Goal: Check status: Check status

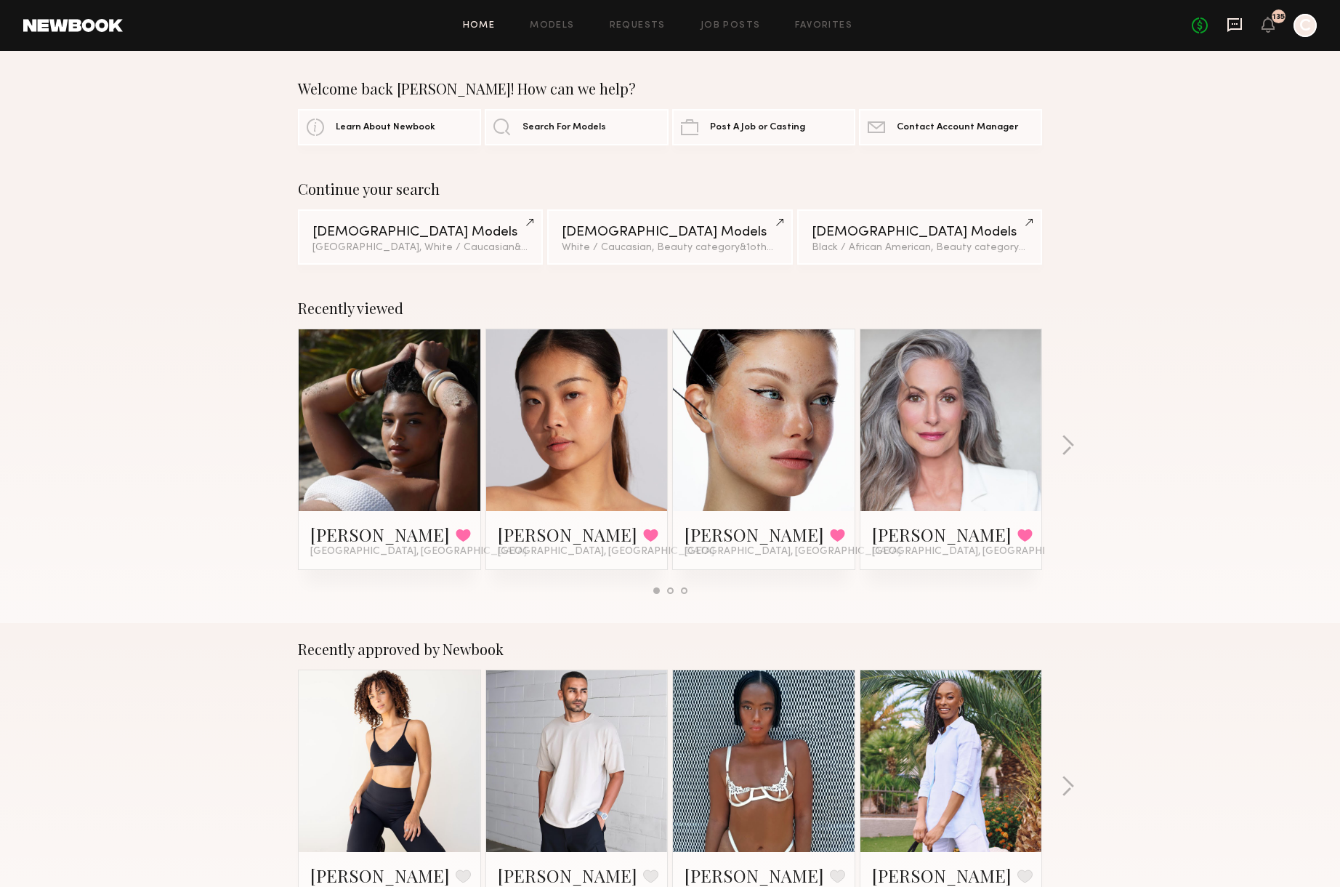
click at [1228, 26] on icon at bounding box center [1235, 25] width 15 height 14
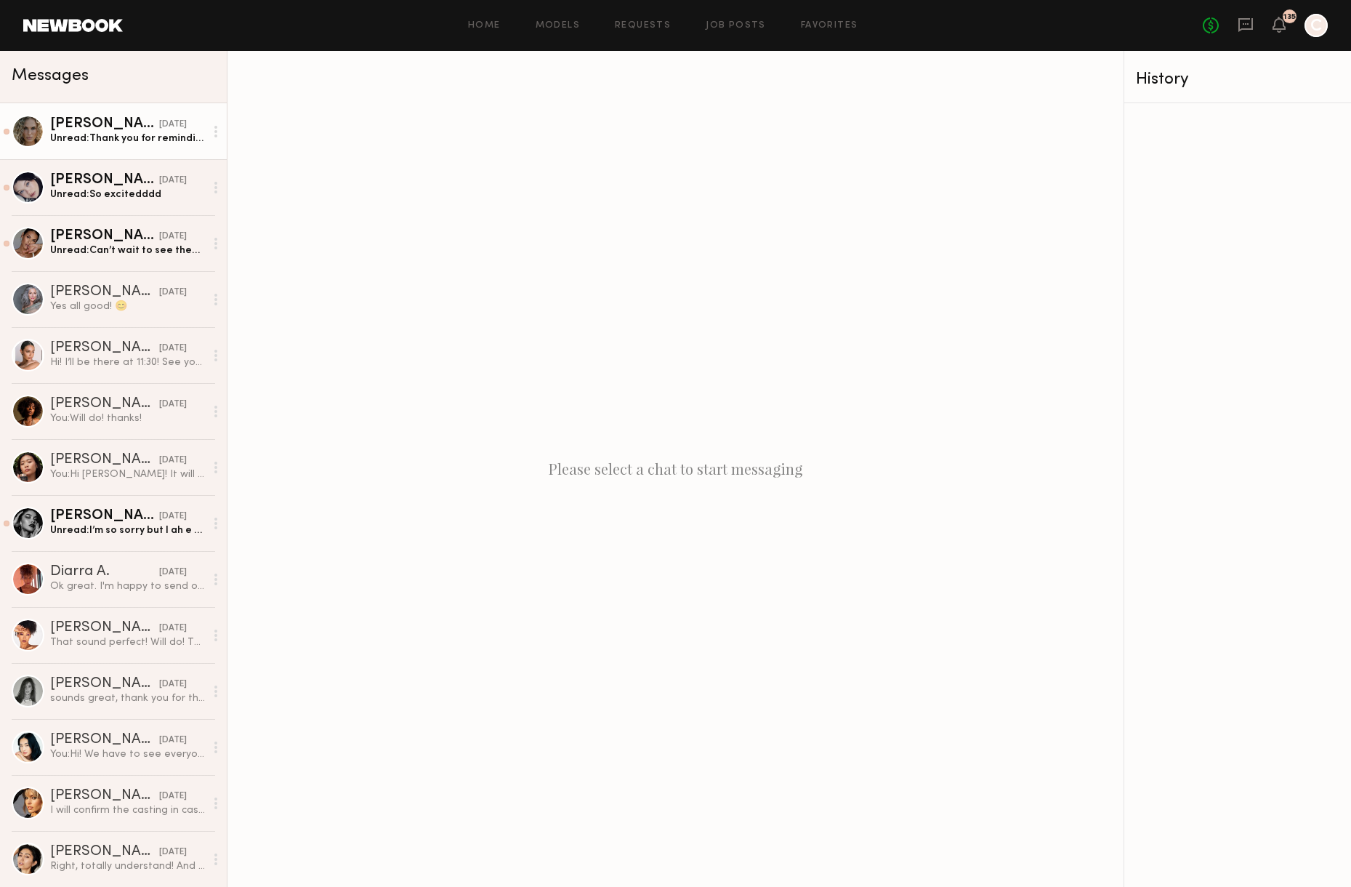
click at [119, 140] on div "Unread: Thank you for reminding!" at bounding box center [127, 139] width 155 height 14
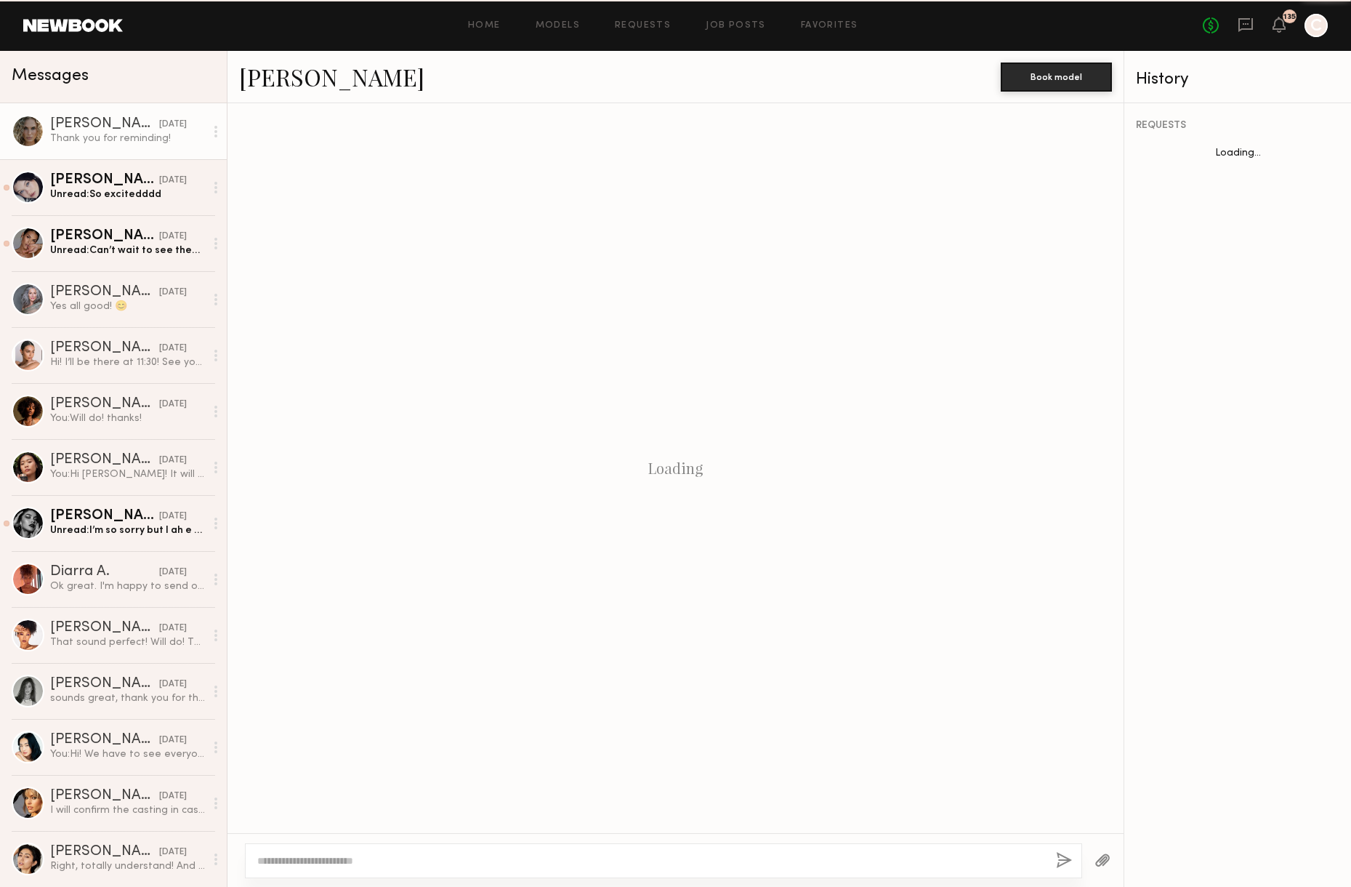
scroll to position [698, 0]
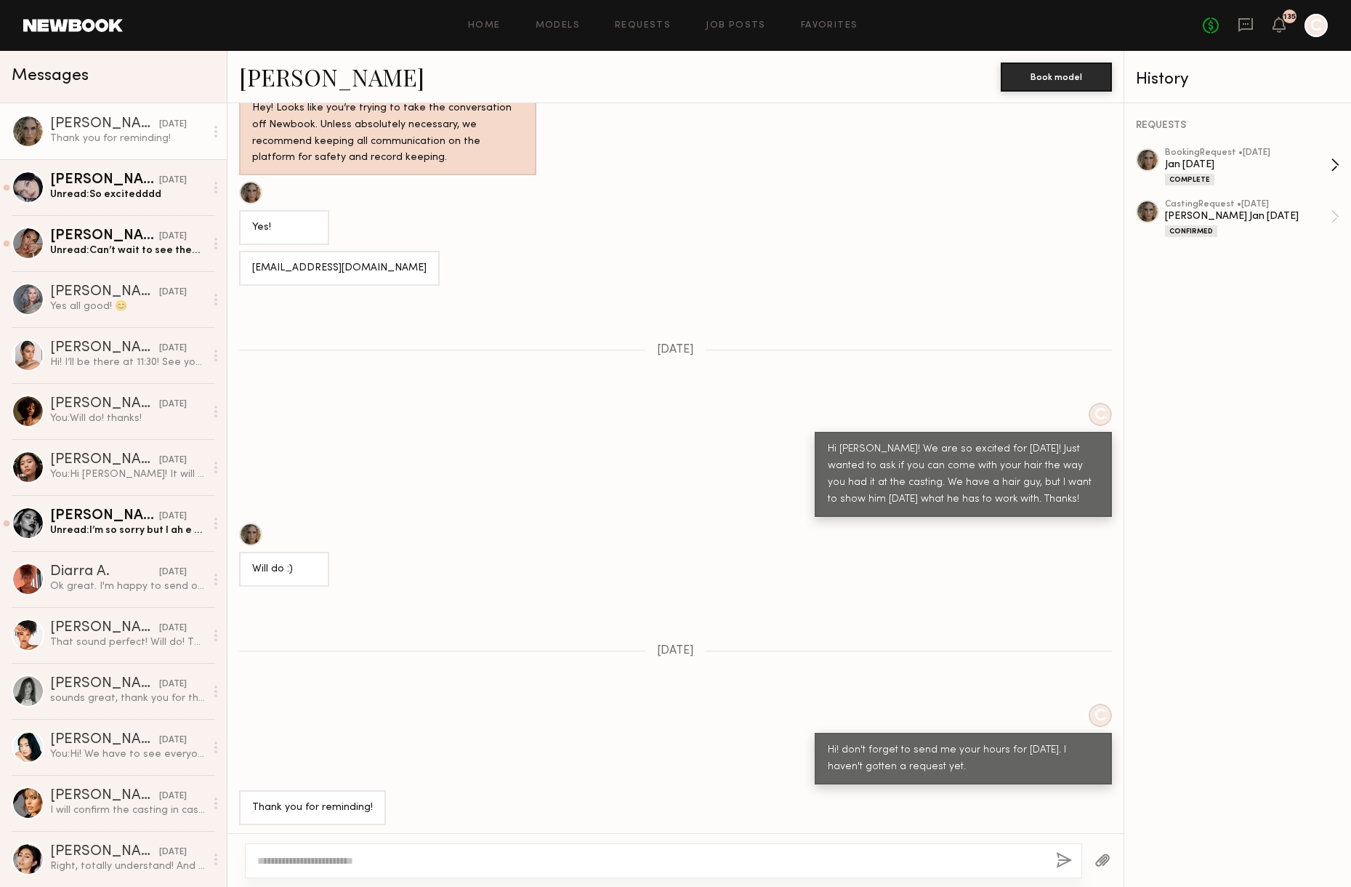
click at [1220, 168] on div "Jan [DATE]" at bounding box center [1248, 165] width 166 height 14
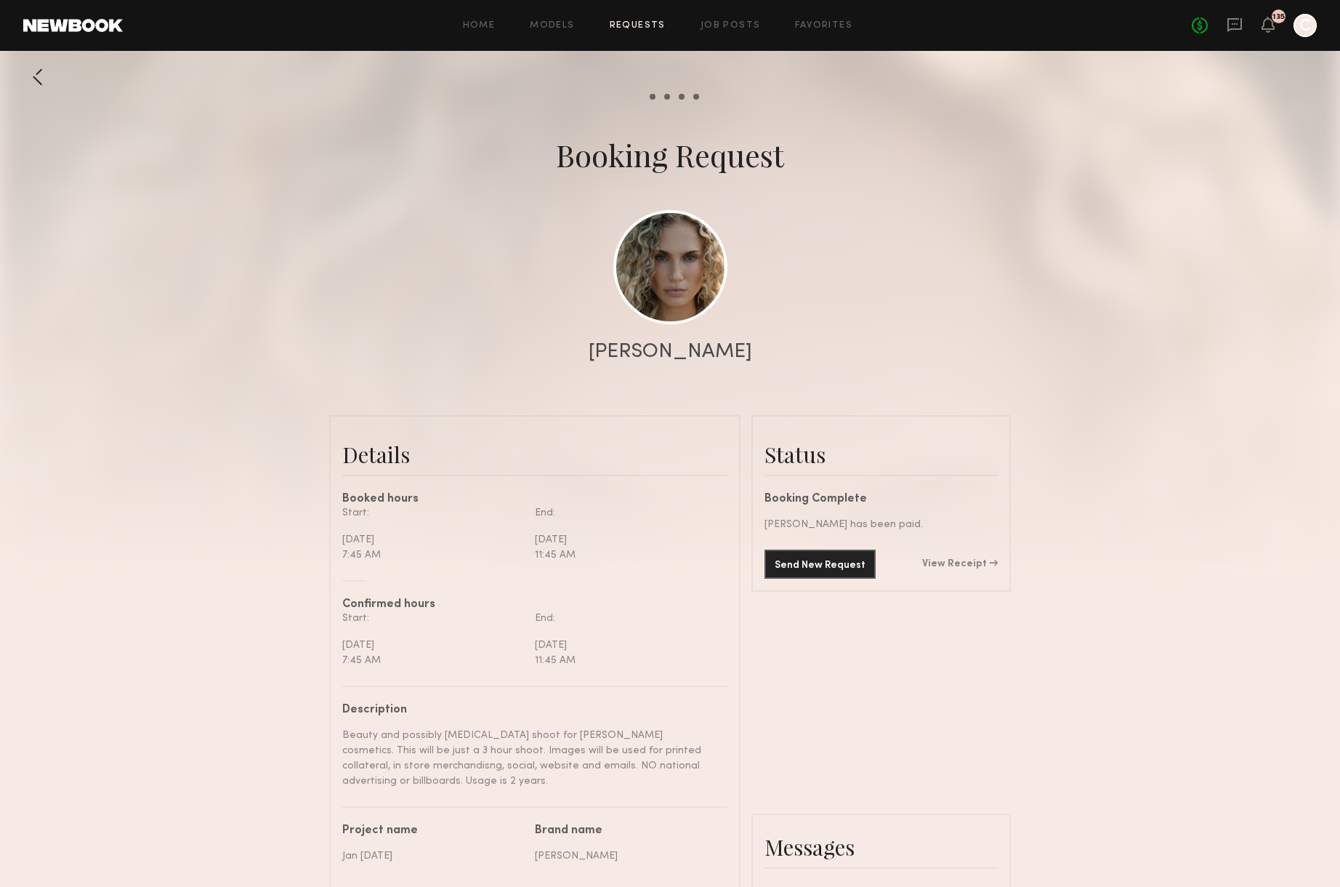
scroll to position [1109, 0]
click at [1204, 27] on link "No fees up to $5,000" at bounding box center [1200, 25] width 16 height 16
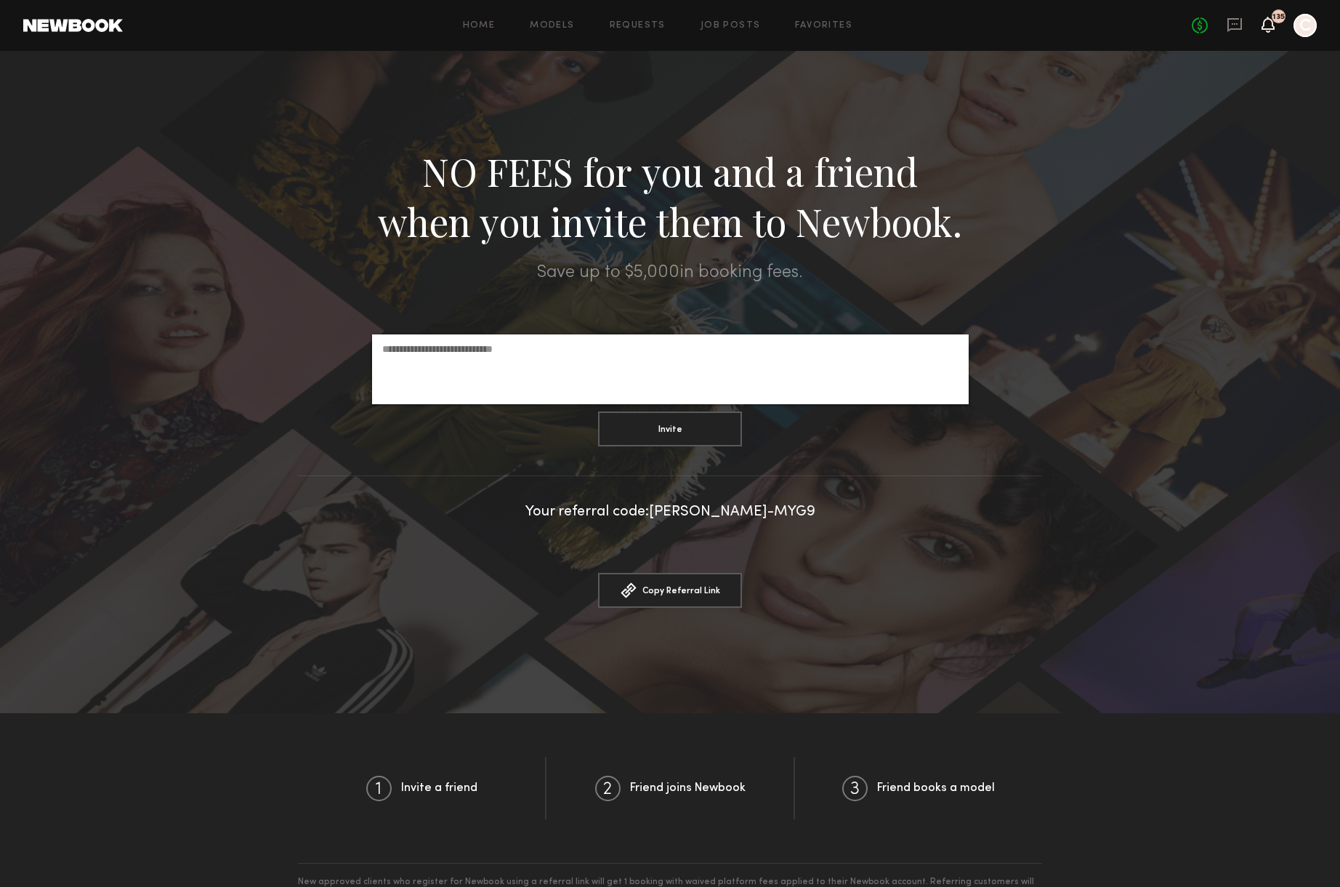
click at [1268, 19] on icon at bounding box center [1269, 24] width 12 height 10
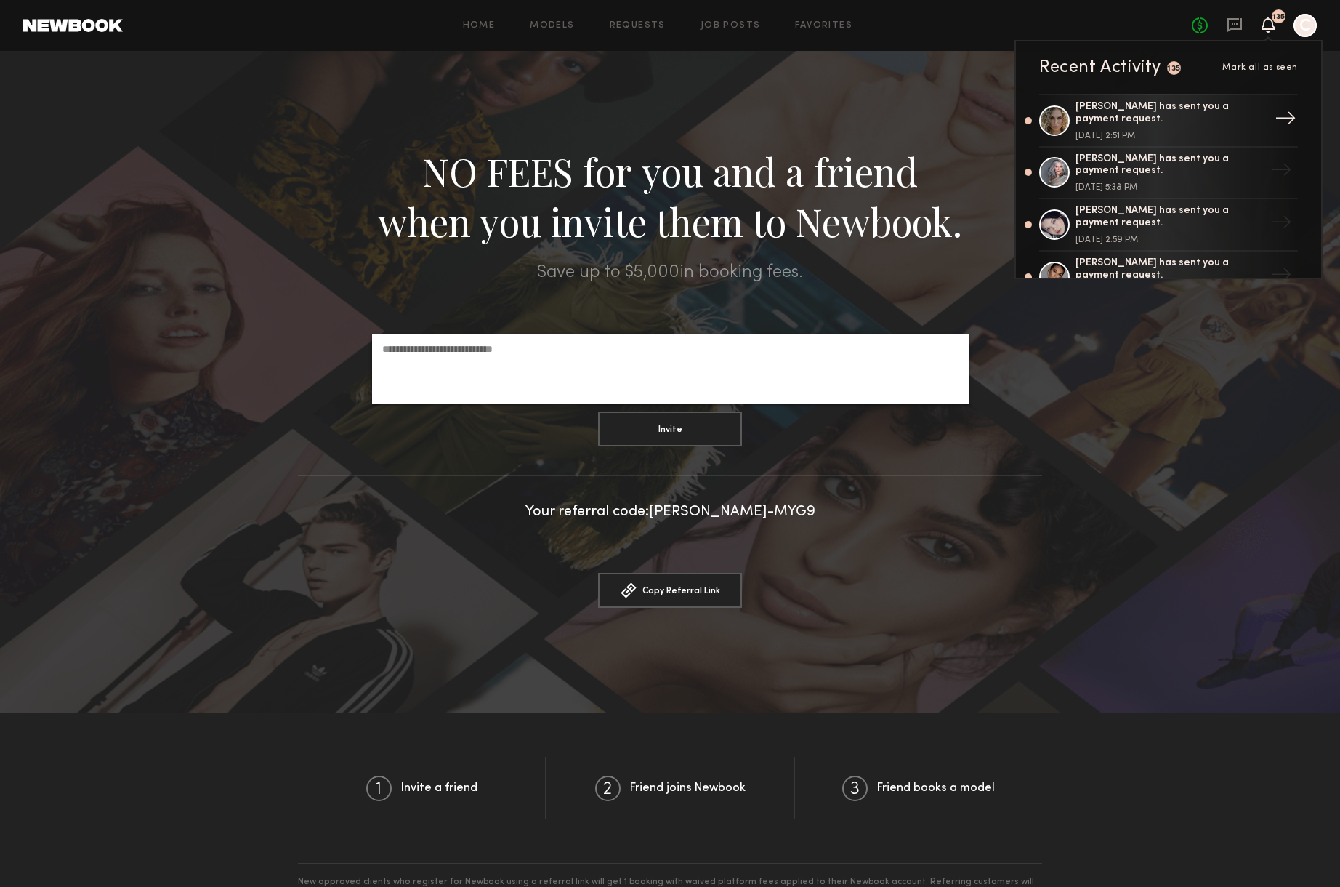
click at [1207, 116] on div "Bailey K. has sent you a payment request." at bounding box center [1170, 113] width 189 height 25
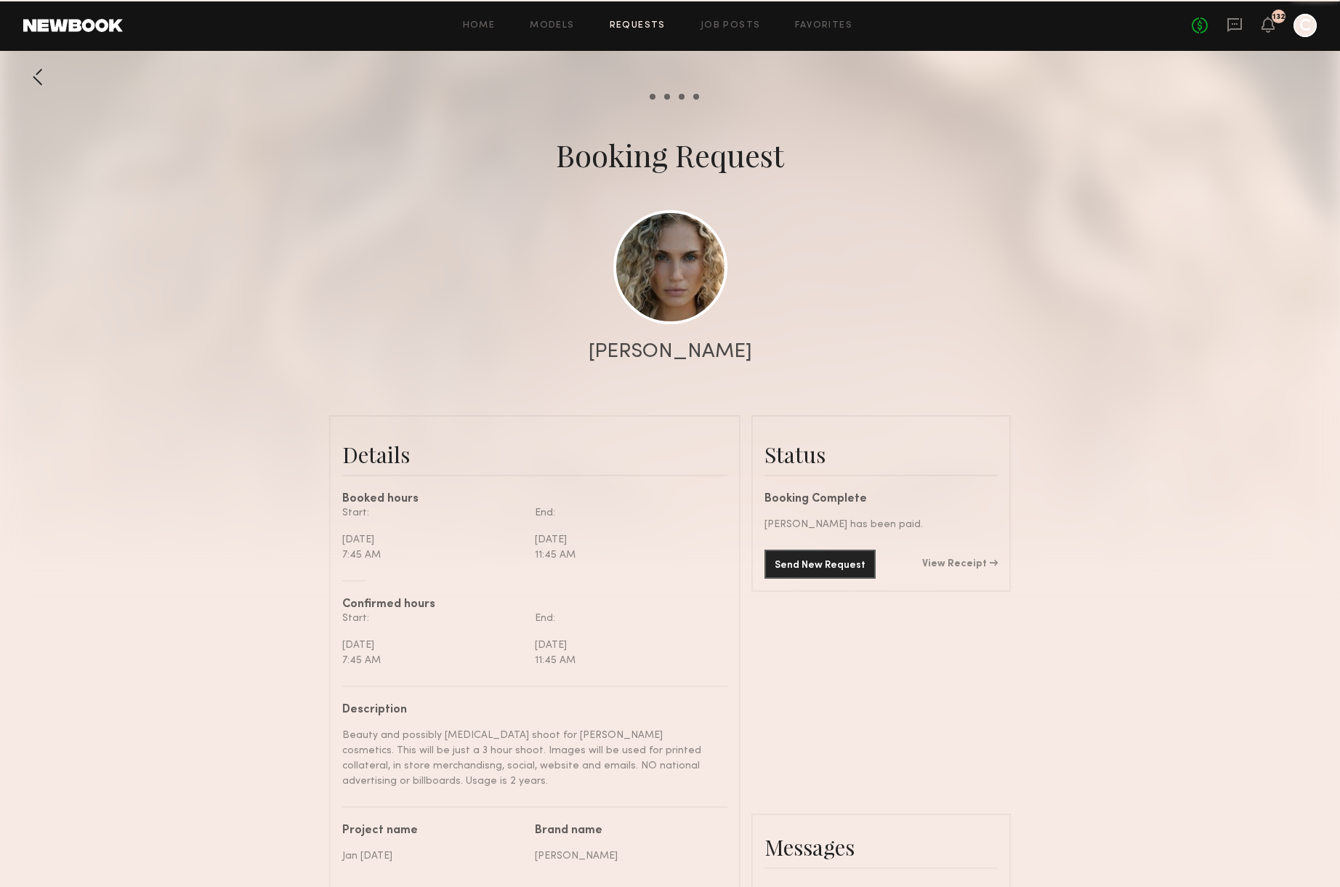
scroll to position [1124, 0]
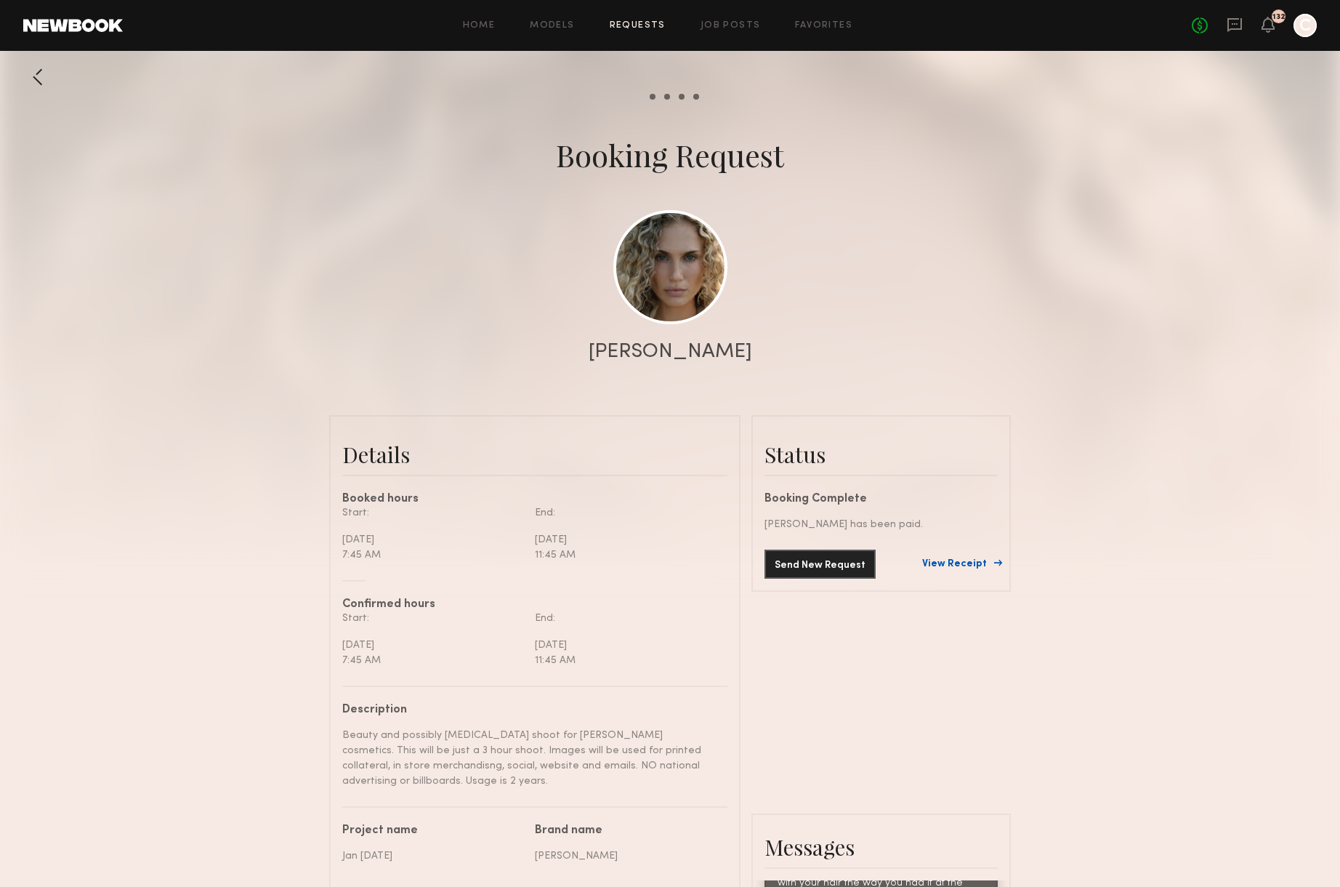
click at [973, 563] on link "View Receipt" at bounding box center [960, 564] width 76 height 10
click at [35, 79] on div at bounding box center [37, 77] width 29 height 29
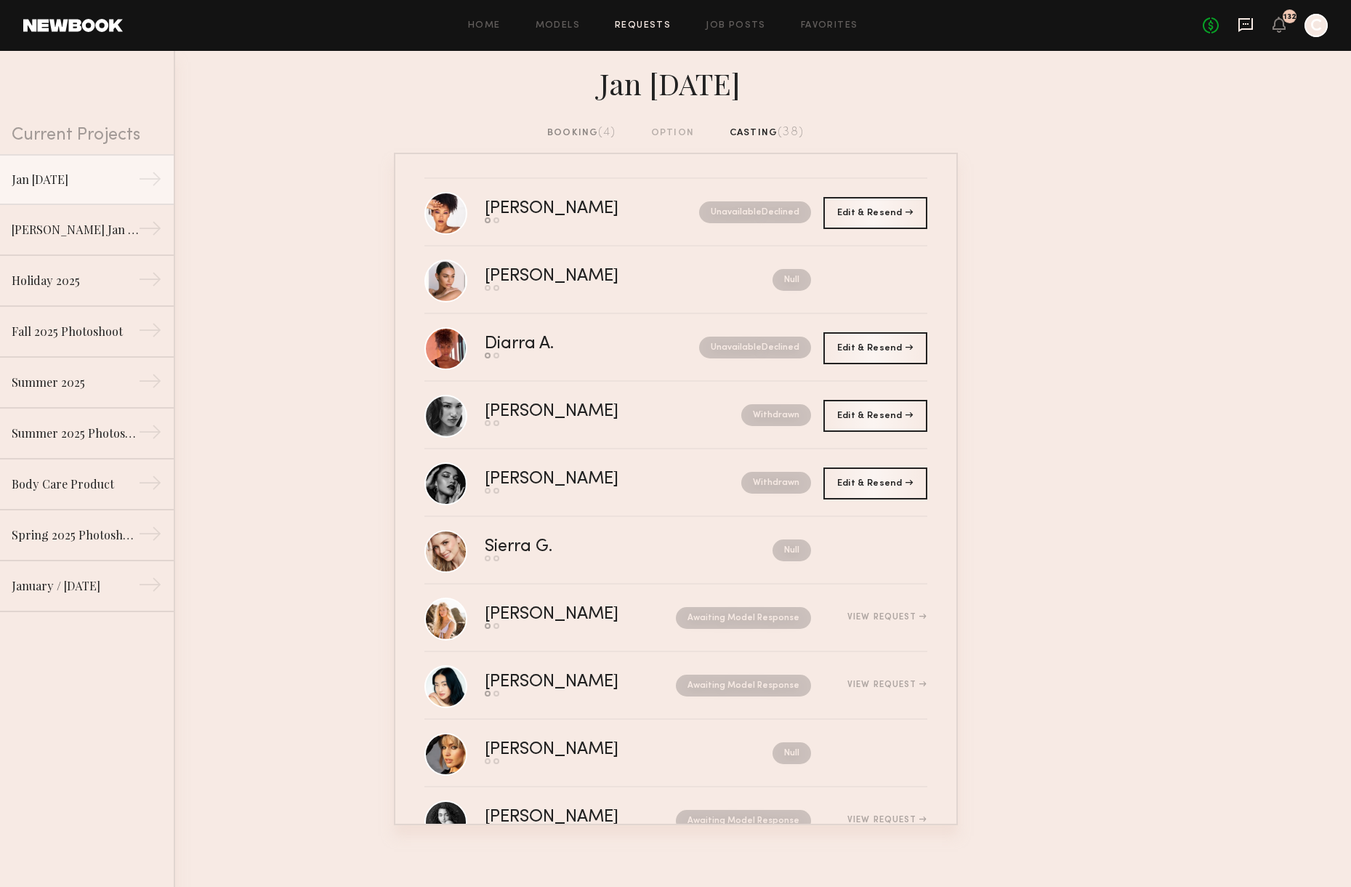
click at [1243, 31] on icon at bounding box center [1246, 25] width 16 height 16
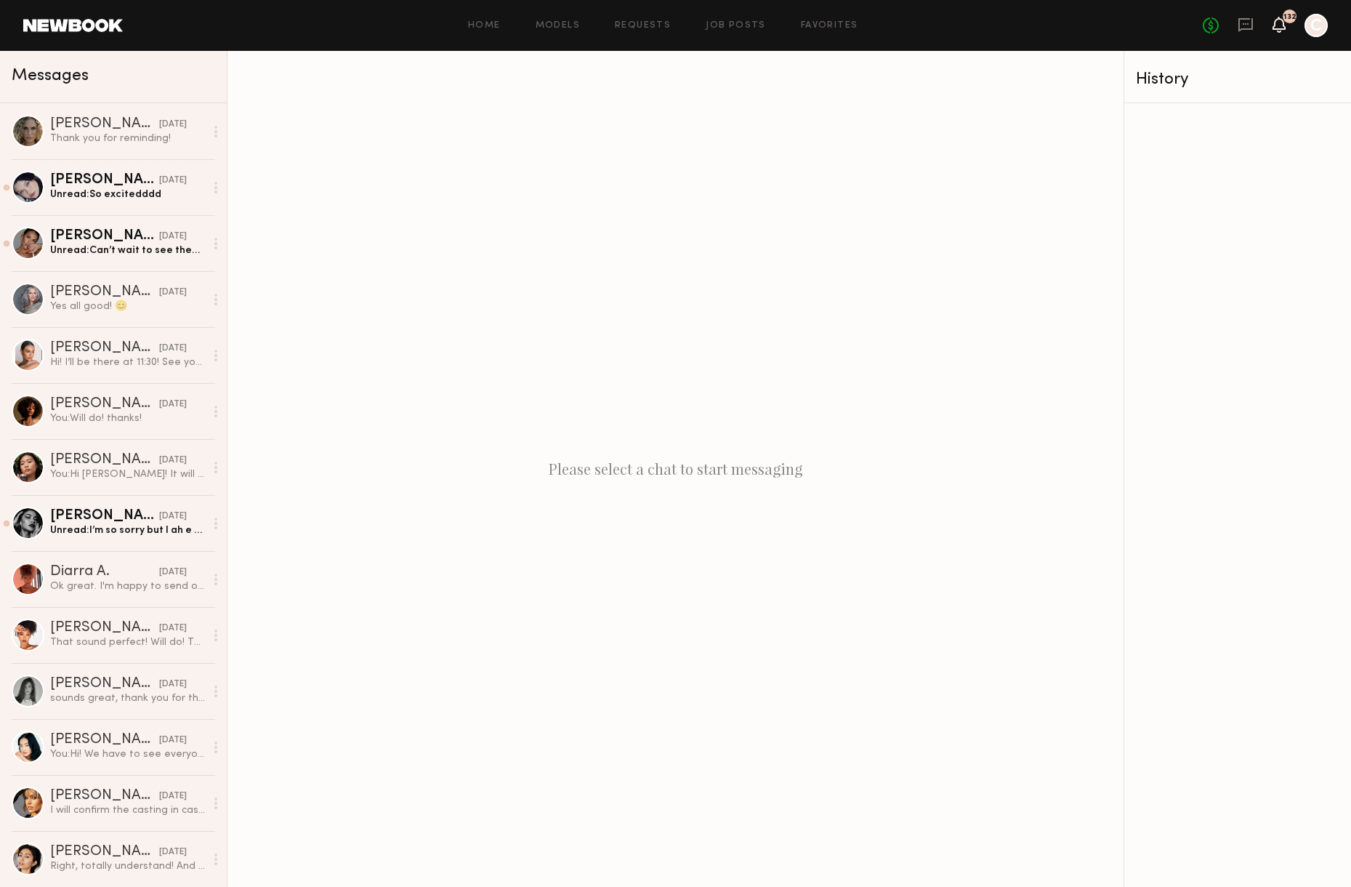
click at [1278, 28] on icon at bounding box center [1280, 24] width 12 height 10
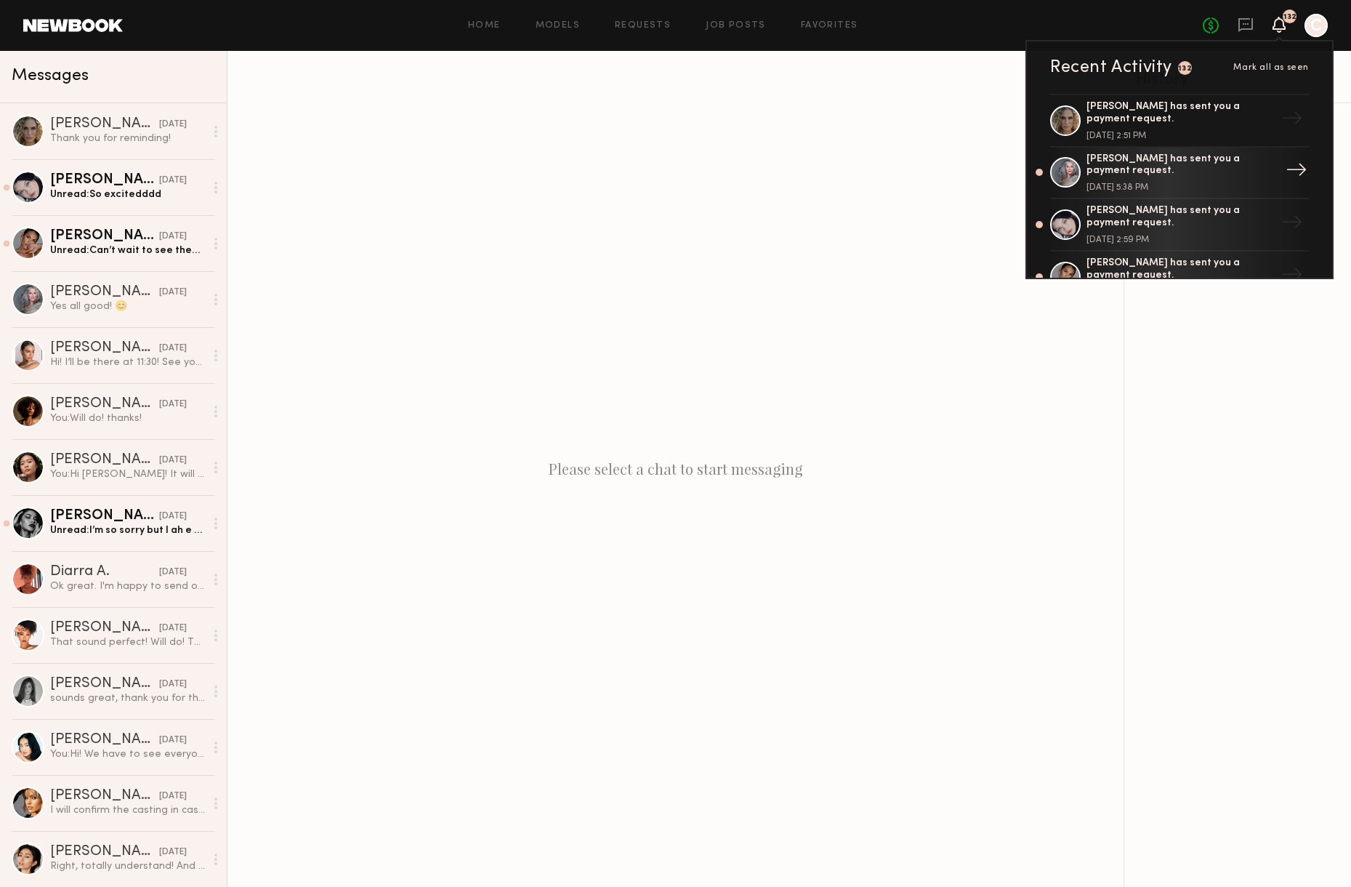
click at [1143, 166] on div "Kandeyce J. has sent you a payment request." at bounding box center [1181, 165] width 189 height 25
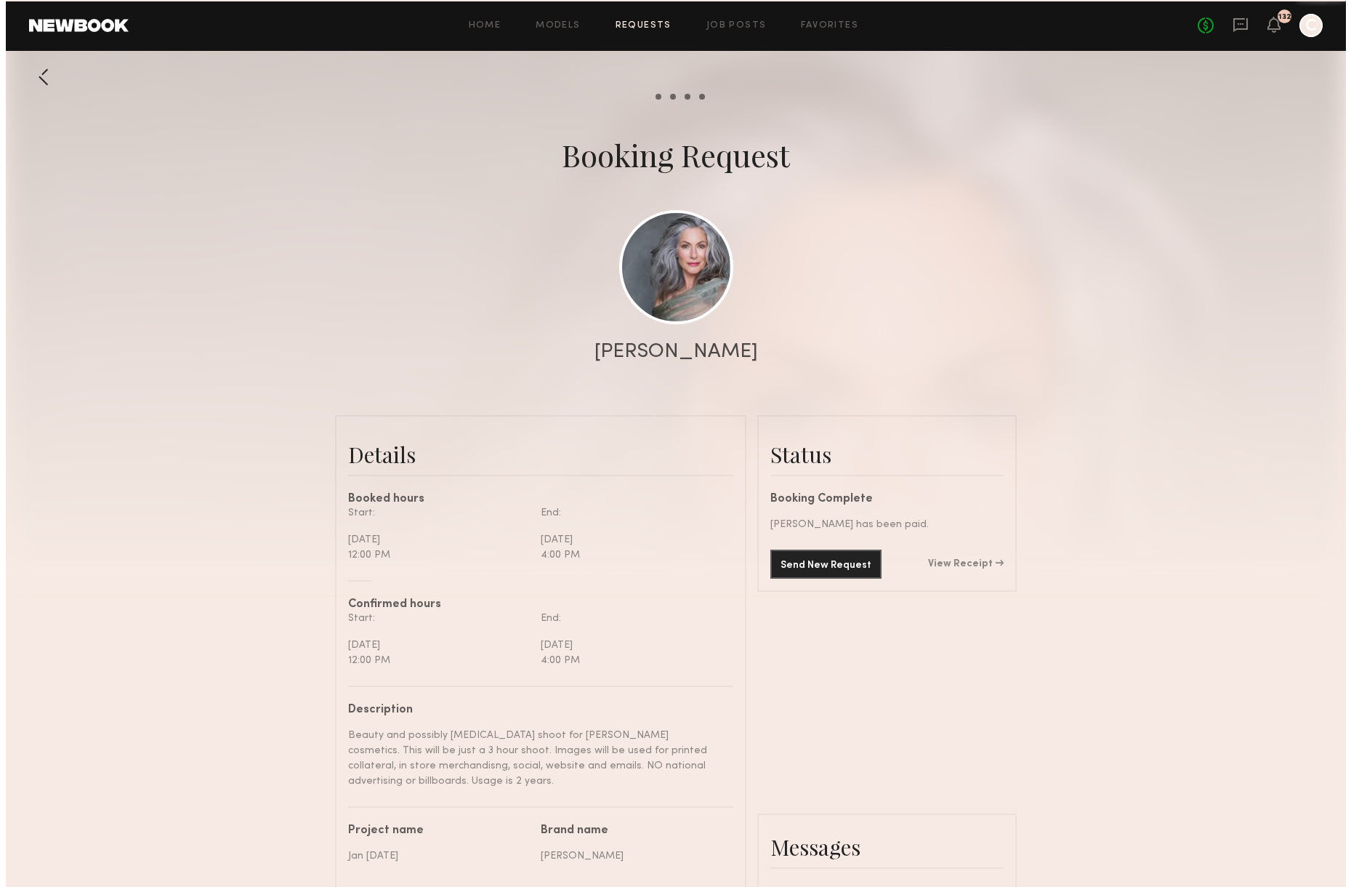
scroll to position [1427, 0]
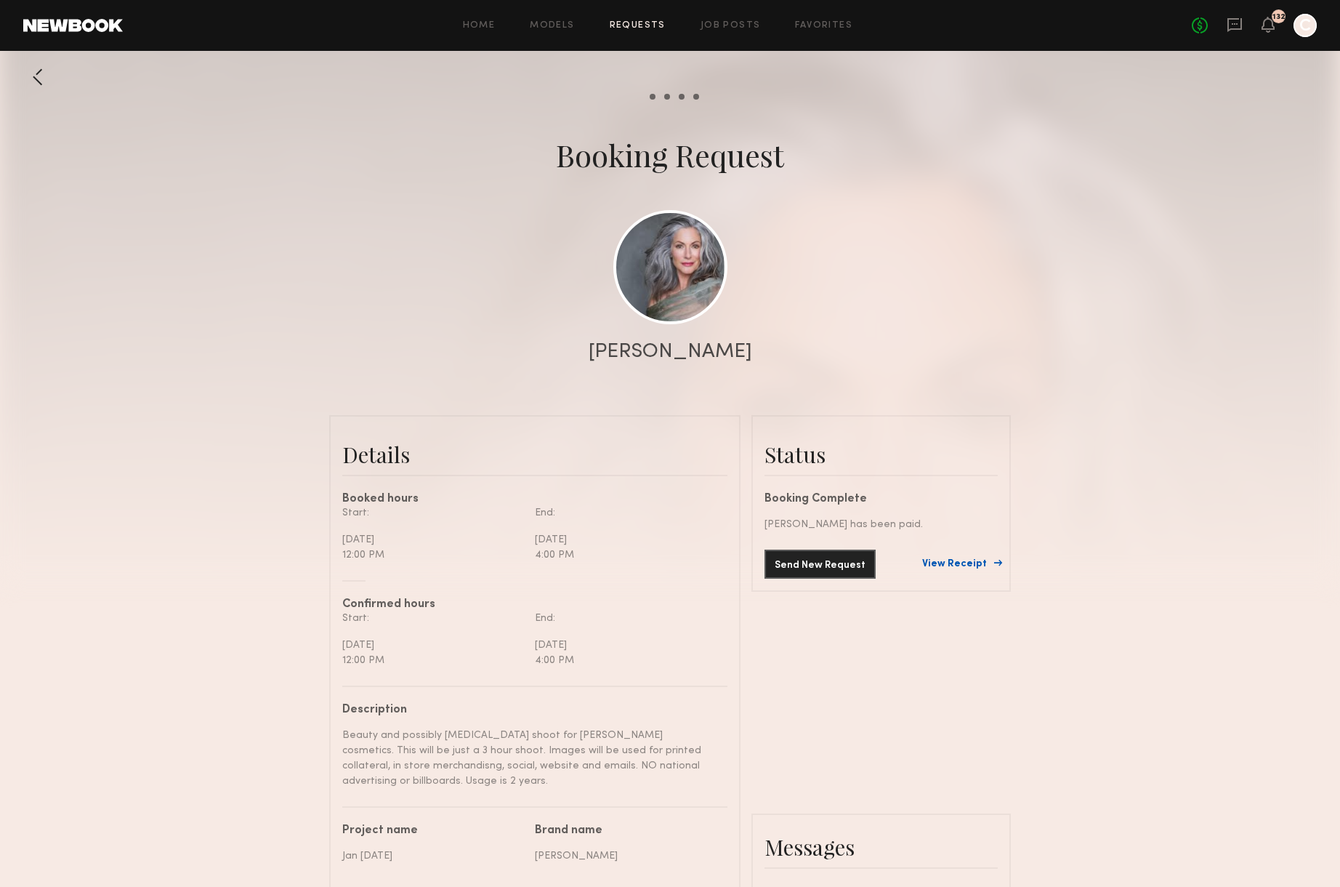
click at [963, 564] on link "View Receipt" at bounding box center [960, 564] width 76 height 10
